Goal: Transaction & Acquisition: Purchase product/service

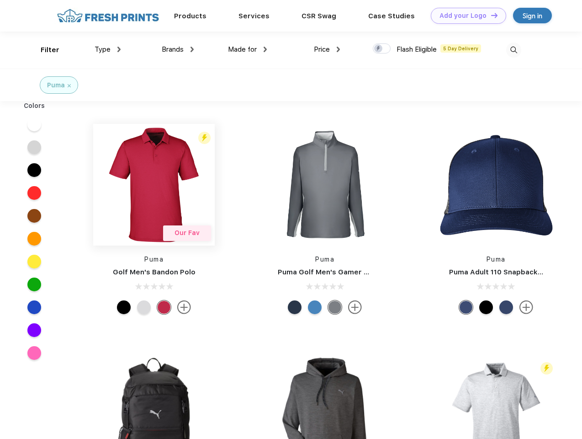
scroll to position [0, 0]
click at [465, 16] on link "Add your Logo Design Tool" at bounding box center [468, 16] width 75 height 16
click at [0, 0] on div "Design Tool" at bounding box center [0, 0] width 0 height 0
click at [490, 15] on link "Add your Logo Design Tool" at bounding box center [468, 16] width 75 height 16
click at [44, 50] on div "Filter" at bounding box center [50, 50] width 19 height 11
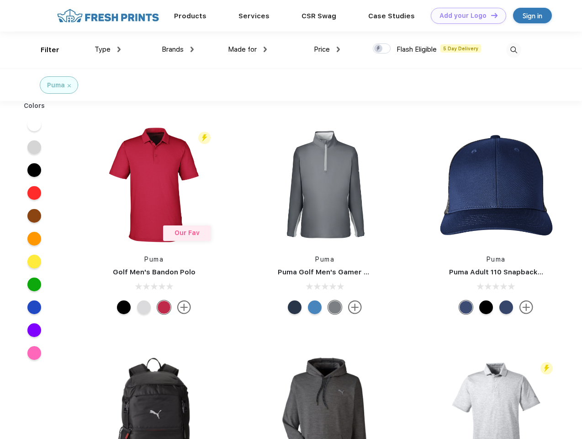
click at [108, 49] on span "Type" at bounding box center [103, 49] width 16 height 8
click at [178, 49] on span "Brands" at bounding box center [173, 49] width 22 height 8
click at [248, 49] on span "Made for" at bounding box center [242, 49] width 29 height 8
click at [327, 49] on span "Price" at bounding box center [322, 49] width 16 height 8
click at [382, 49] on div at bounding box center [382, 48] width 18 height 10
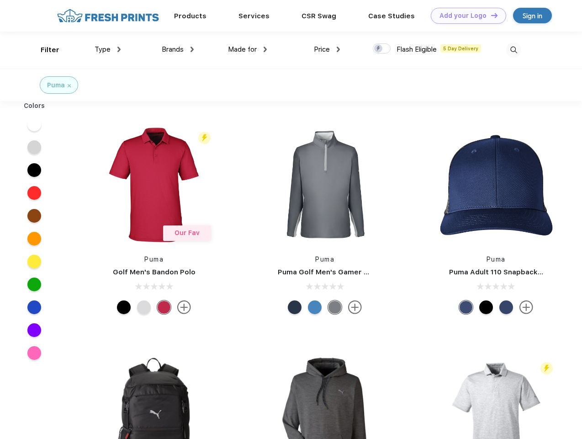
click at [379, 49] on input "checkbox" at bounding box center [376, 46] width 6 height 6
click at [513, 50] on img at bounding box center [513, 49] width 15 height 15
